Goal: Information Seeking & Learning: Find specific fact

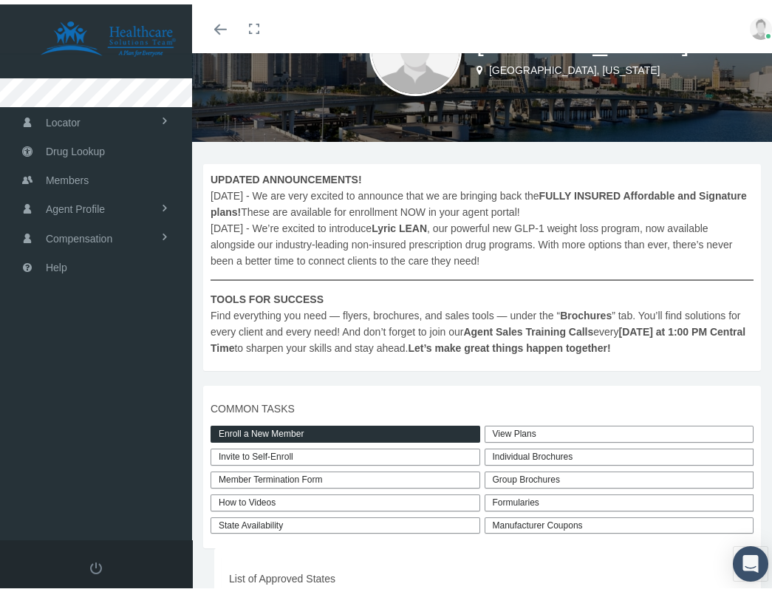
scroll to position [105, 0]
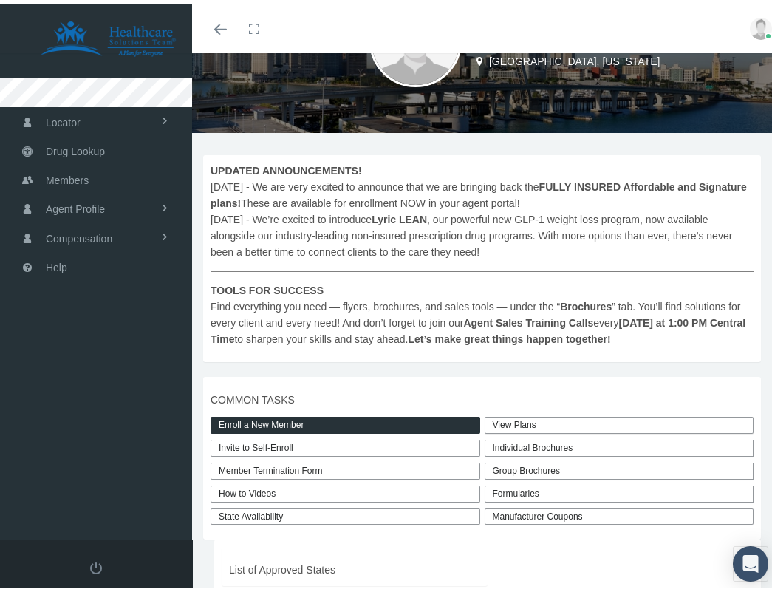
click at [300, 414] on link "Enroll a New Member" at bounding box center [346, 420] width 270 height 17
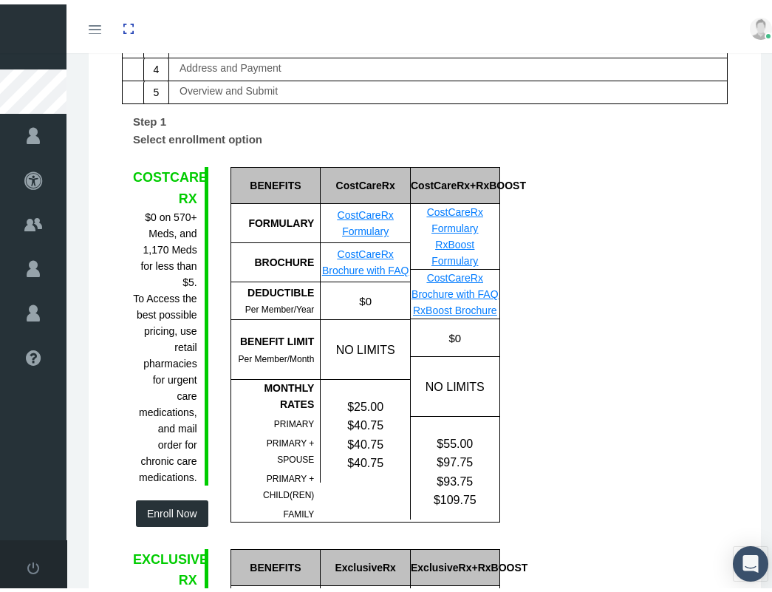
scroll to position [179, 0]
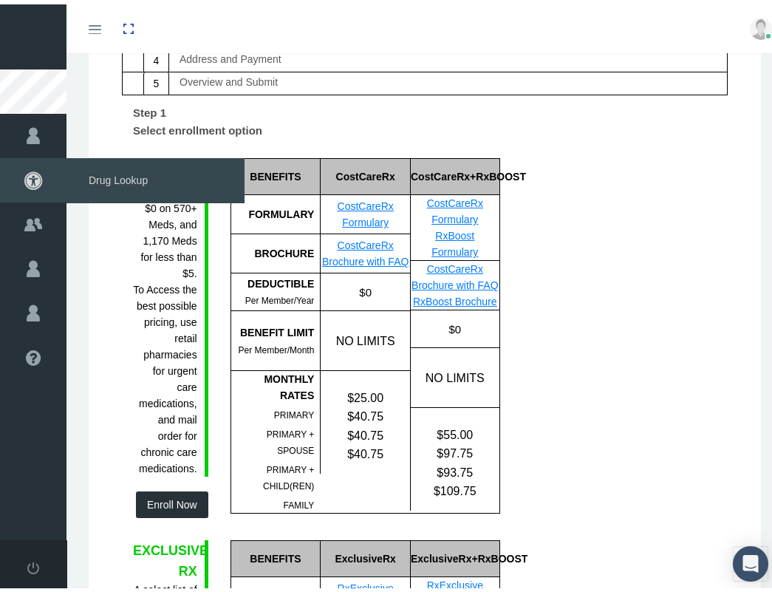
click at [100, 177] on span "Drug Lookup" at bounding box center [154, 176] width 177 height 44
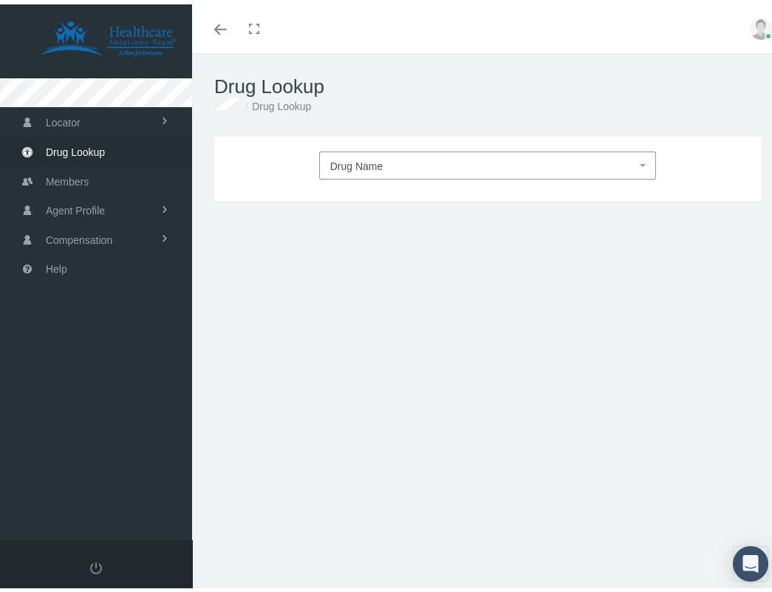
click at [390, 171] on span "Drug Name" at bounding box center [488, 161] width 338 height 28
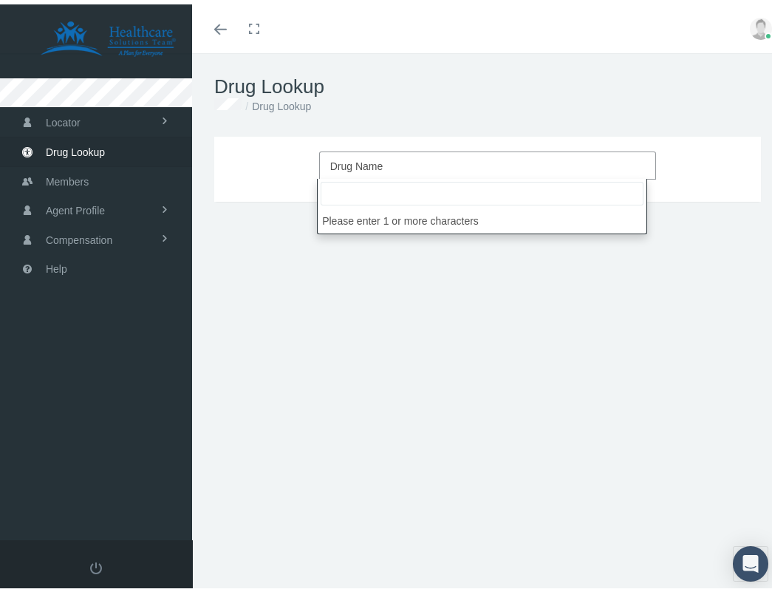
click at [375, 199] on input "search" at bounding box center [482, 189] width 323 height 24
type input "v"
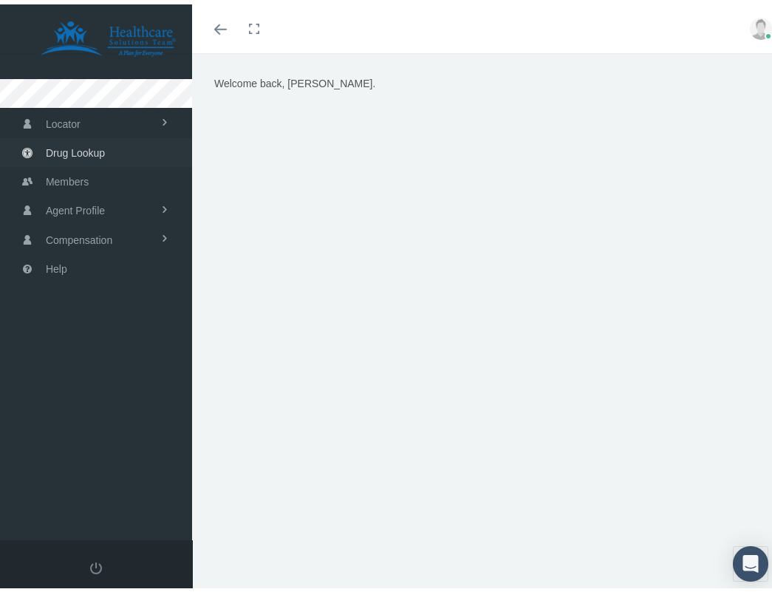
click at [92, 156] on span "Drug Lookup" at bounding box center [75, 148] width 59 height 28
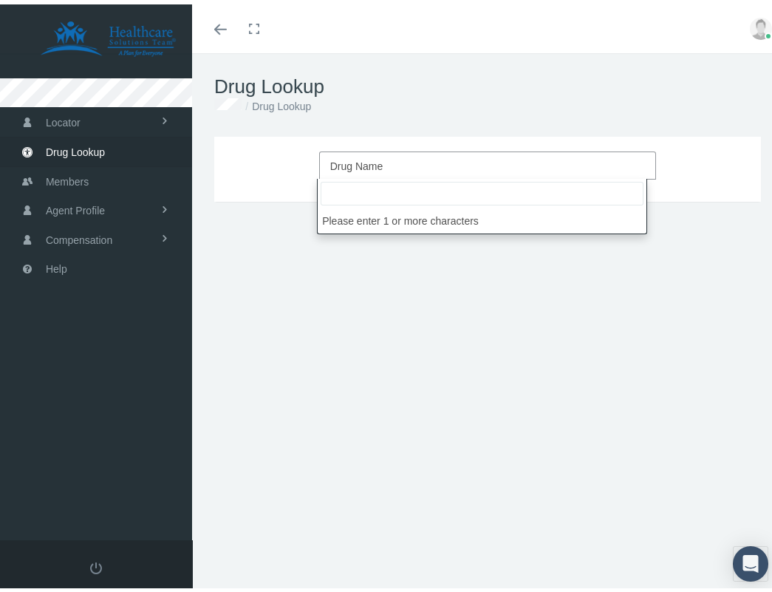
click at [417, 165] on span "Drug Name" at bounding box center [483, 161] width 307 height 19
click at [388, 199] on input "search" at bounding box center [482, 189] width 323 height 24
type input "visataril"
